Goal: Complete application form: Complete application form

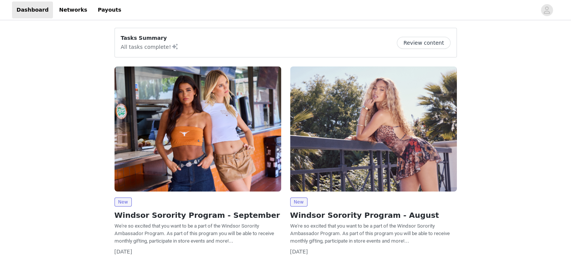
scroll to position [78, 0]
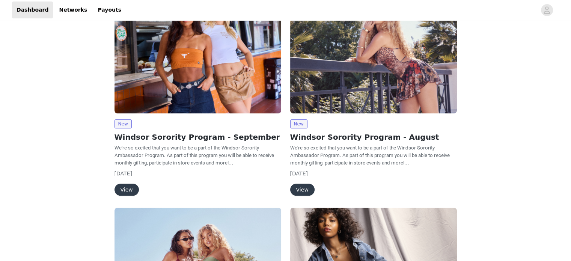
click at [118, 190] on button "View" at bounding box center [126, 189] width 24 height 12
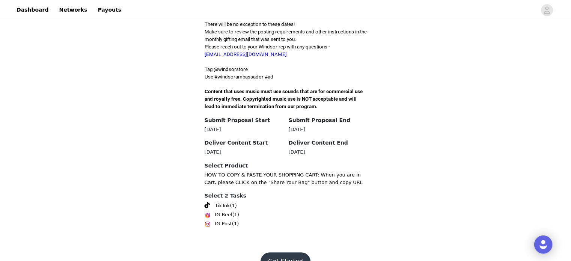
scroll to position [225, 0]
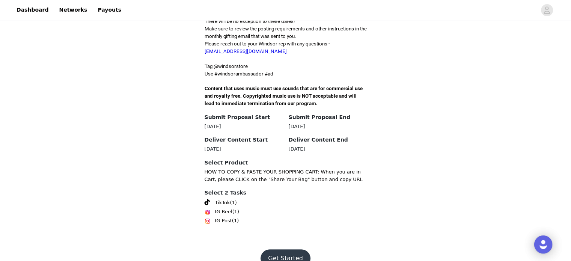
click at [282, 249] on button "Get Started" at bounding box center [285, 258] width 50 height 18
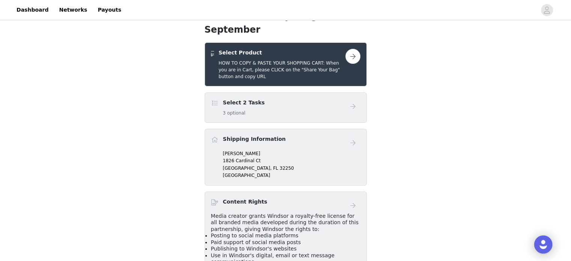
scroll to position [134, 0]
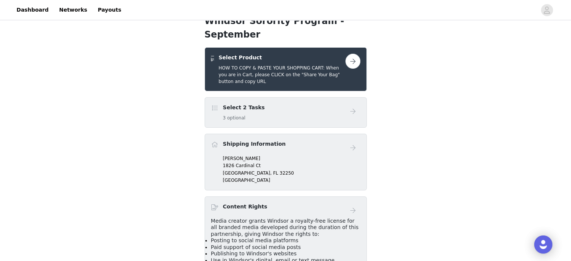
click at [348, 54] on button "button" at bounding box center [352, 61] width 15 height 15
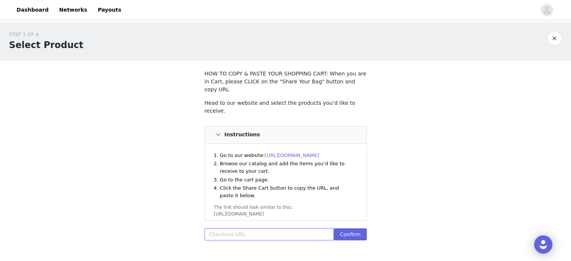
click at [247, 228] on input "text" at bounding box center [268, 234] width 129 height 12
paste input "[URL][DOMAIN_NAME]"
click at [354, 228] on button "Confirm" at bounding box center [349, 234] width 33 height 12
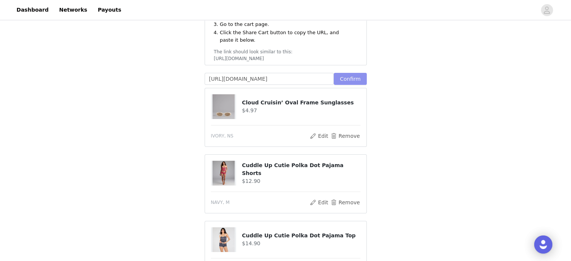
scroll to position [149, 0]
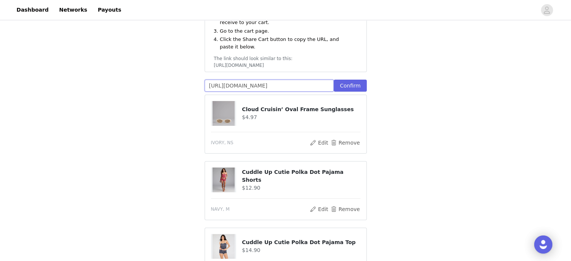
drag, startPoint x: 316, startPoint y: 76, endPoint x: 106, endPoint y: 79, distance: 210.5
drag, startPoint x: 325, startPoint y: 79, endPoint x: 21, endPoint y: 115, distance: 306.0
drag, startPoint x: 326, startPoint y: 76, endPoint x: 150, endPoint y: 93, distance: 176.7
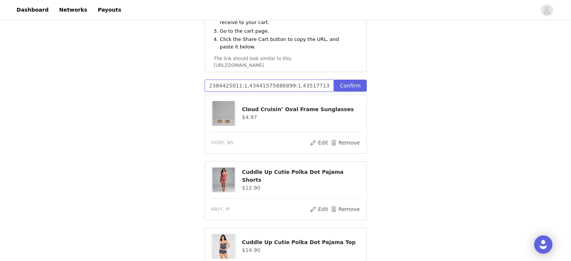
drag, startPoint x: 331, startPoint y: 76, endPoint x: 107, endPoint y: 77, distance: 223.6
type input "3635:1"
drag, startPoint x: 251, startPoint y: 77, endPoint x: 15, endPoint y: 71, distance: 236.0
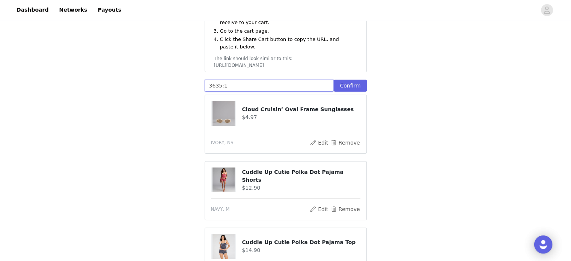
paste input "[URL][DOMAIN_NAME]"
type input "[URL][DOMAIN_NAME]"
click at [348, 80] on button "Confirm" at bounding box center [349, 86] width 33 height 12
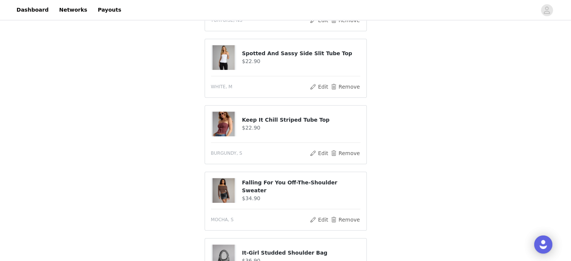
scroll to position [632, 0]
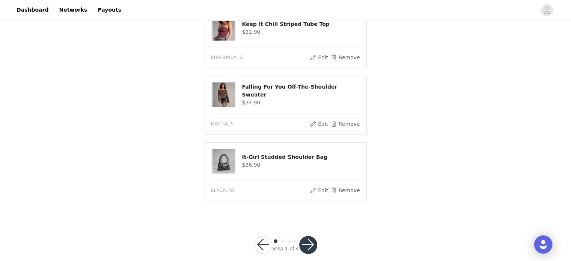
click at [303, 236] on button "button" at bounding box center [308, 245] width 18 height 18
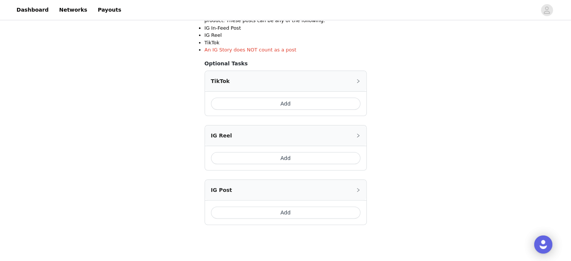
scroll to position [159, 0]
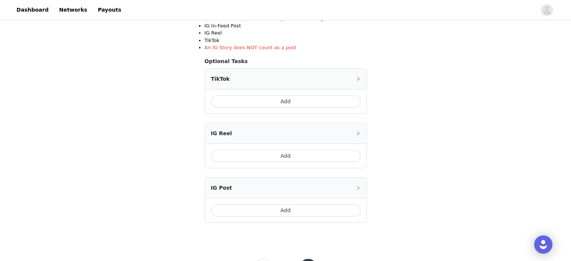
click at [274, 97] on button "Add" at bounding box center [285, 101] width 149 height 12
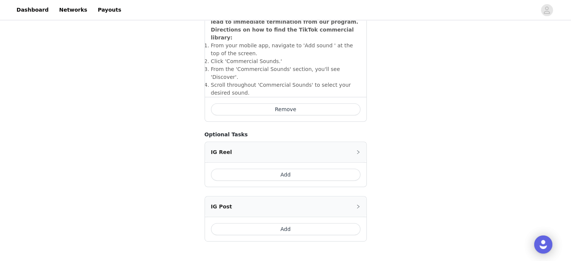
scroll to position [283, 0]
click at [352, 222] on button "Add" at bounding box center [285, 228] width 149 height 12
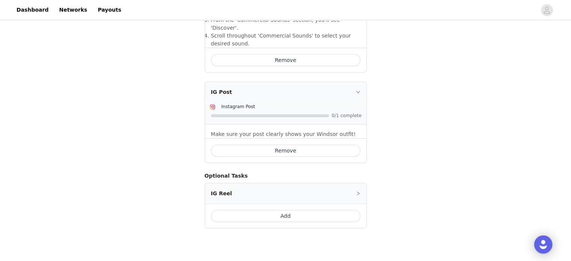
scroll to position [353, 0]
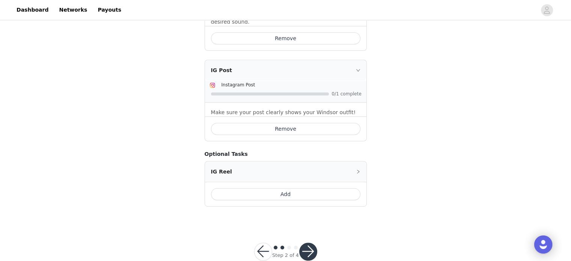
click at [309, 242] on button "button" at bounding box center [308, 251] width 18 height 18
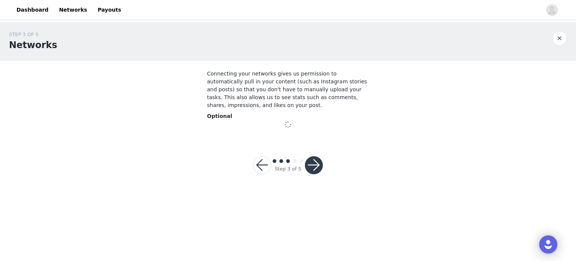
click at [312, 162] on button "button" at bounding box center [314, 165] width 18 height 18
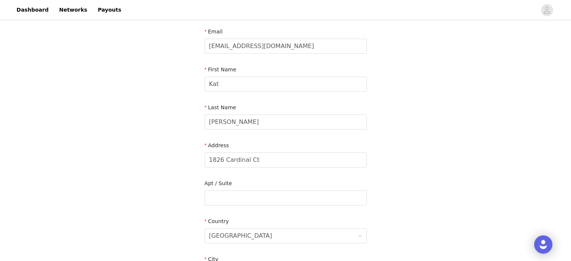
scroll to position [68, 0]
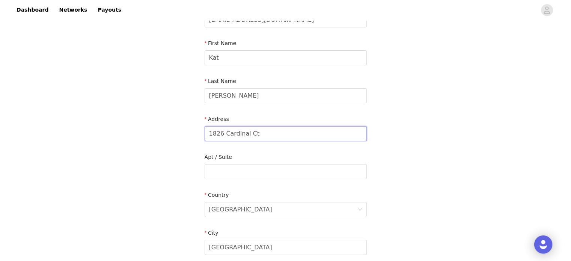
drag, startPoint x: 298, startPoint y: 134, endPoint x: 176, endPoint y: 142, distance: 122.5
click at [176, 142] on div "STEP 4 OF 5 Shipping Information Email [EMAIL_ADDRESS][DOMAIN_NAME] First Name …" at bounding box center [285, 171] width 571 height 436
type input "[STREET_ADDRESS][PERSON_NAME]"
click at [248, 167] on input "text" at bounding box center [285, 171] width 162 height 15
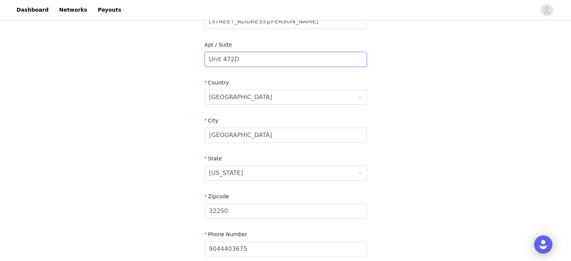
scroll to position [178, 0]
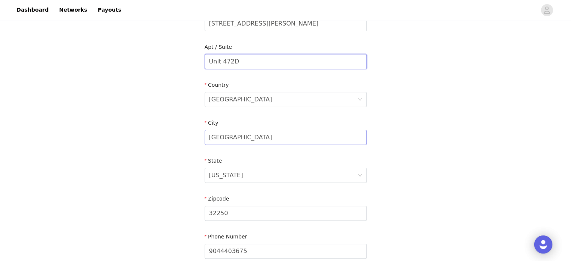
type input "Unit 472D"
drag, startPoint x: 293, startPoint y: 140, endPoint x: 152, endPoint y: 135, distance: 141.1
click at [152, 135] on div "STEP 4 OF 5 Shipping Information Email [EMAIL_ADDRESS][DOMAIN_NAME] First Name …" at bounding box center [285, 62] width 571 height 436
type input "[GEOGRAPHIC_DATA]"
drag, startPoint x: 236, startPoint y: 212, endPoint x: 139, endPoint y: 230, distance: 98.4
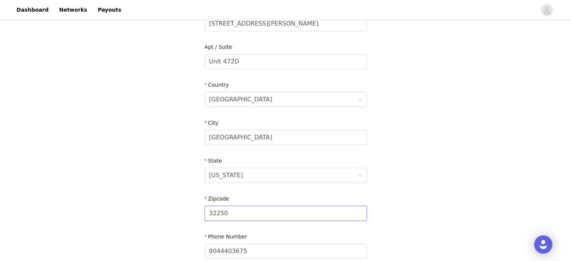
click at [139, 230] on div "STEP 4 OF 5 Shipping Information Email [EMAIL_ADDRESS][DOMAIN_NAME] First Name …" at bounding box center [285, 62] width 571 height 436
type input "33612"
click at [488, 187] on div "STEP 4 OF 5 Shipping Information Email [EMAIL_ADDRESS][DOMAIN_NAME] First Name …" at bounding box center [285, 62] width 571 height 436
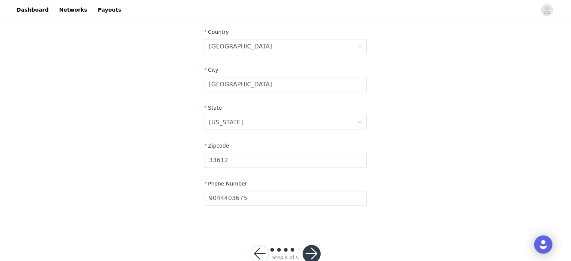
scroll to position [251, 0]
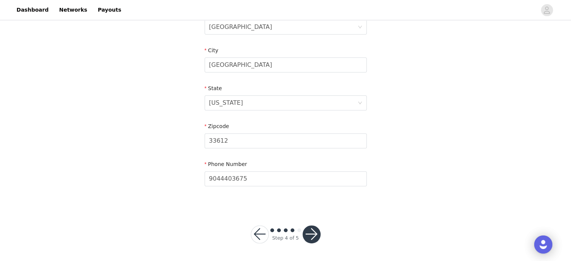
click at [307, 228] on button "button" at bounding box center [311, 234] width 18 height 18
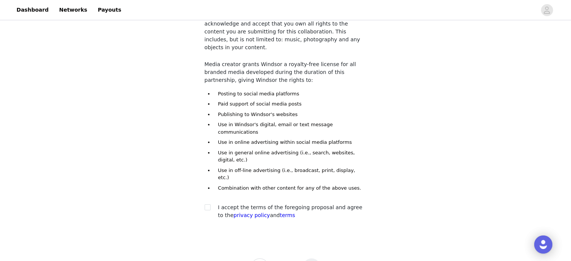
scroll to position [61, 0]
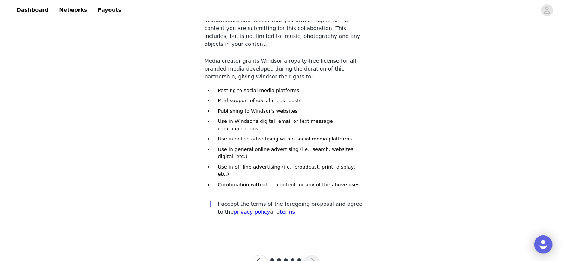
click at [206, 201] on input "checkbox" at bounding box center [206, 203] width 5 height 5
checkbox input "true"
click at [312, 255] on button "button" at bounding box center [311, 264] width 18 height 18
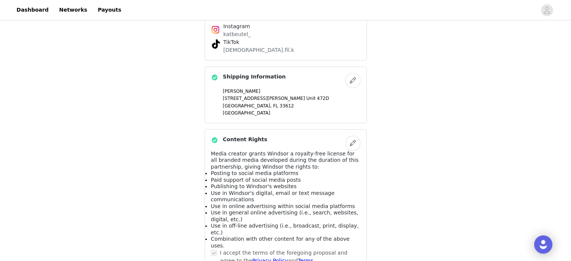
scroll to position [603, 0]
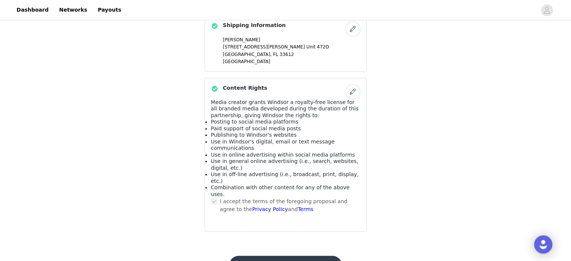
click at [320, 255] on button "Submit Proposal" at bounding box center [285, 264] width 112 height 18
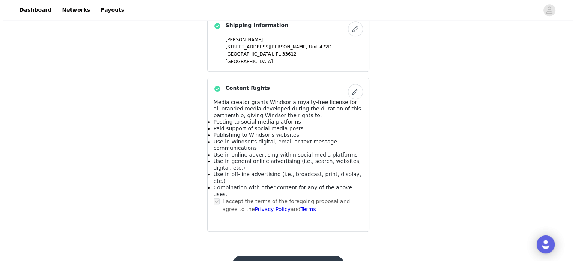
scroll to position [0, 0]
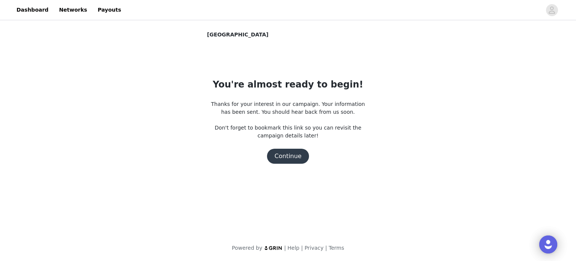
click at [301, 156] on button "Continue" at bounding box center [288, 156] width 42 height 15
